Goal: Book appointment/travel/reservation

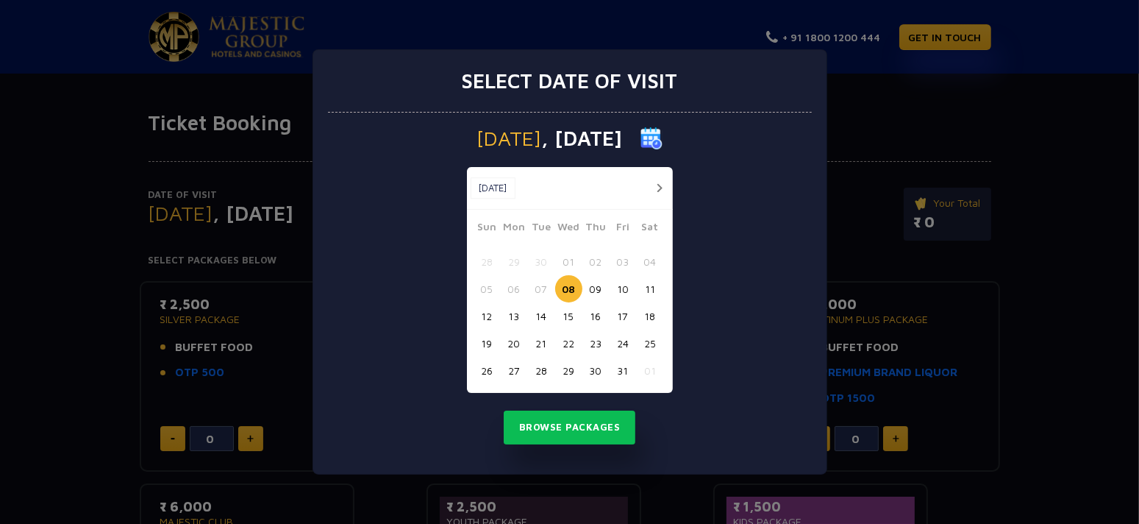
click at [594, 291] on button "09" at bounding box center [596, 288] width 27 height 27
click at [582, 422] on button "Browse Packages" at bounding box center [570, 427] width 132 height 34
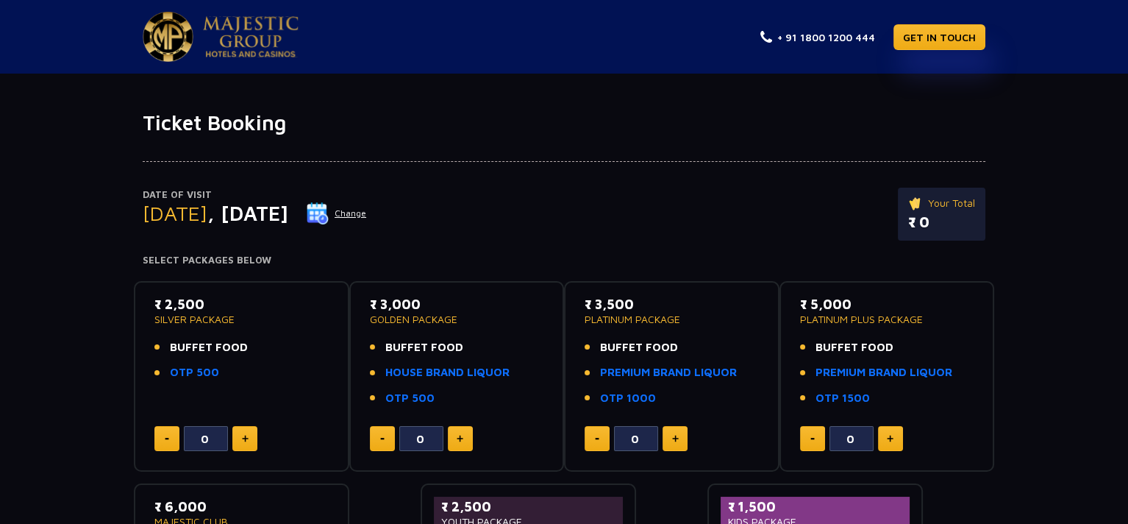
click at [367, 211] on button "Change" at bounding box center [336, 214] width 61 height 24
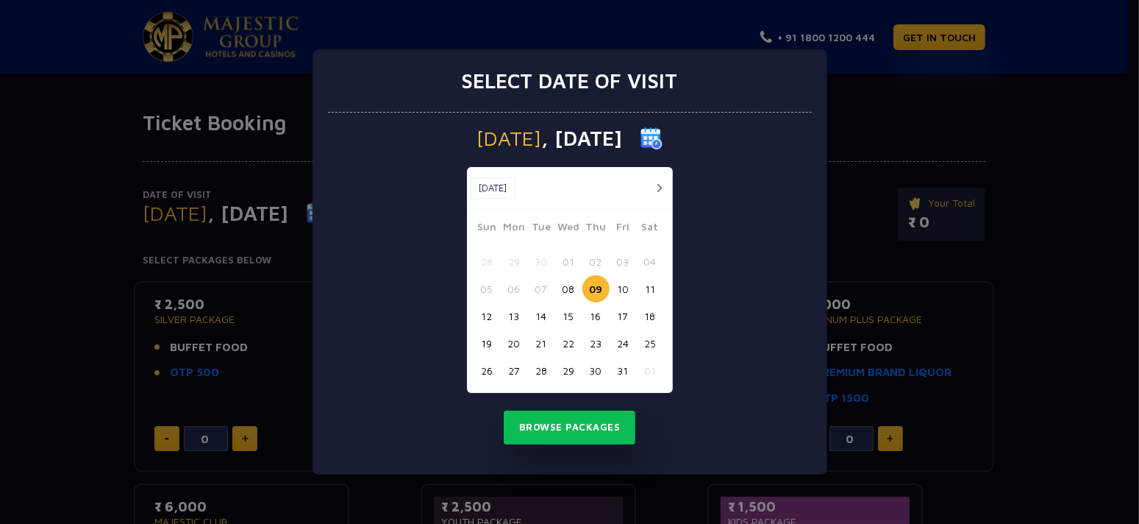
click at [518, 343] on button "20" at bounding box center [514, 343] width 27 height 27
click at [566, 424] on button "Browse Packages" at bounding box center [570, 427] width 132 height 34
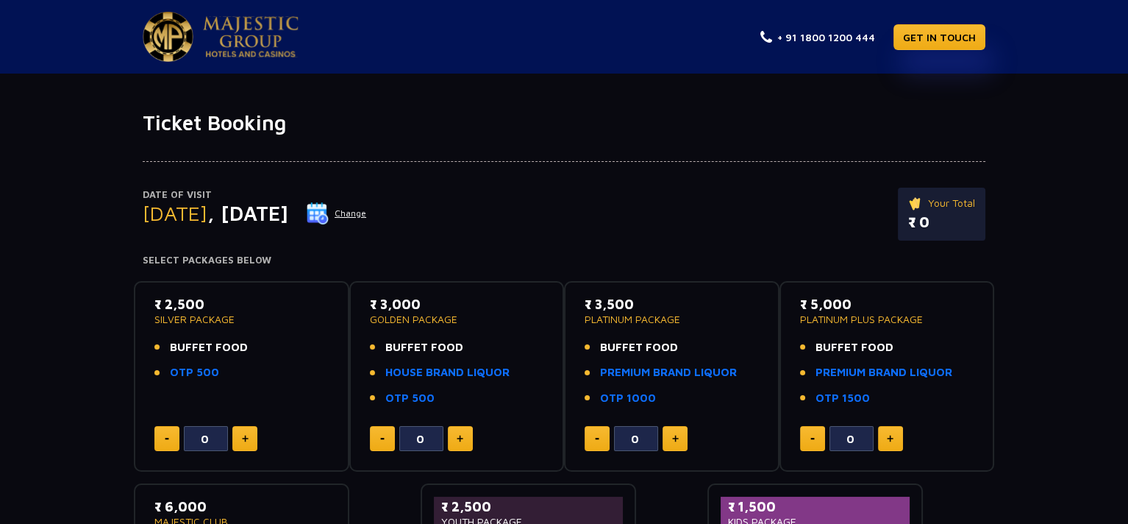
click at [536, 297] on p "₹ 3,000" at bounding box center [457, 304] width 174 height 20
click at [527, 255] on h4 "Select Packages Below" at bounding box center [564, 261] width 843 height 12
click at [524, 238] on div "Date of Visit [DATE] Change Your Total ₹ 0" at bounding box center [564, 222] width 843 height 68
